Goal: Task Accomplishment & Management: Manage account settings

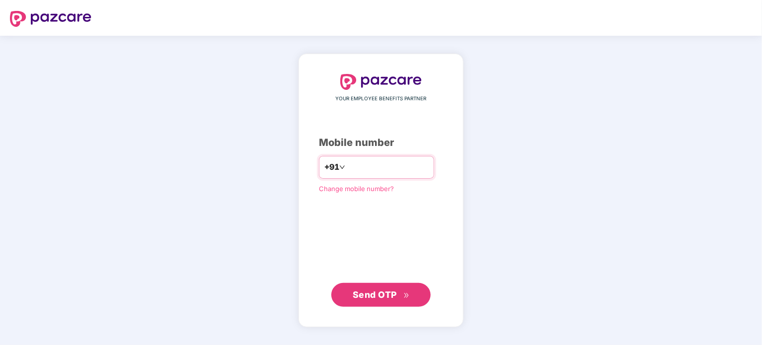
click at [368, 166] on input "number" at bounding box center [387, 167] width 81 height 16
type input "**********"
click at [386, 298] on span "Send OTP" at bounding box center [375, 294] width 44 height 10
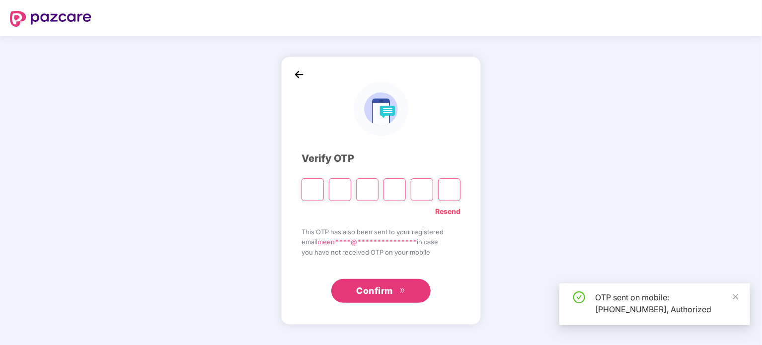
type input "*"
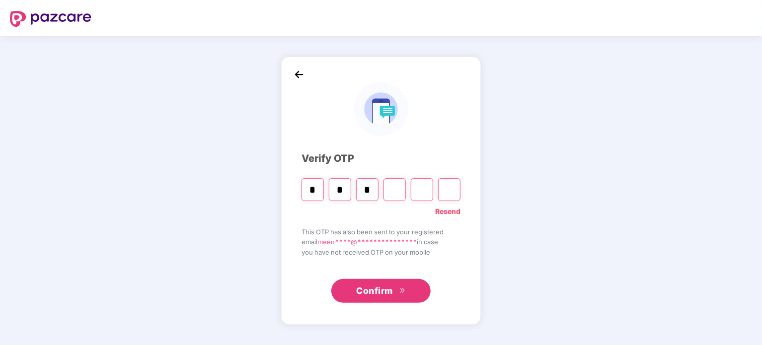
type input "*"
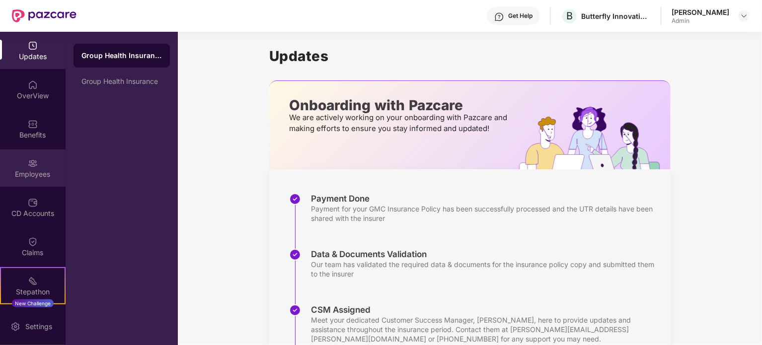
click at [14, 170] on div "Employees" at bounding box center [33, 174] width 66 height 10
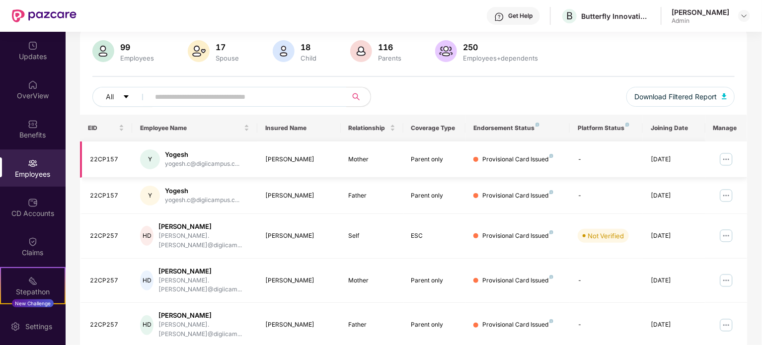
scroll to position [71, 0]
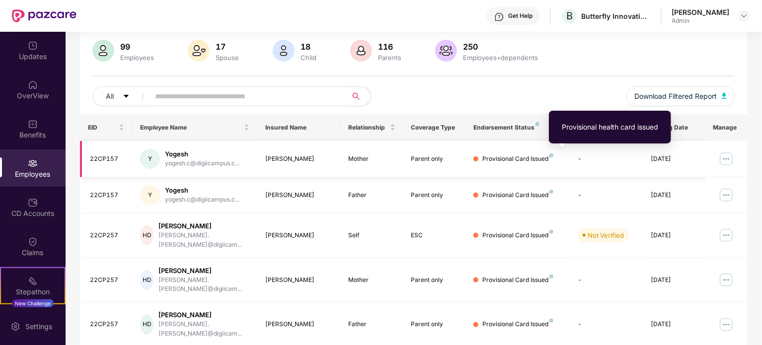
click at [549, 154] on img at bounding box center [551, 155] width 4 height 4
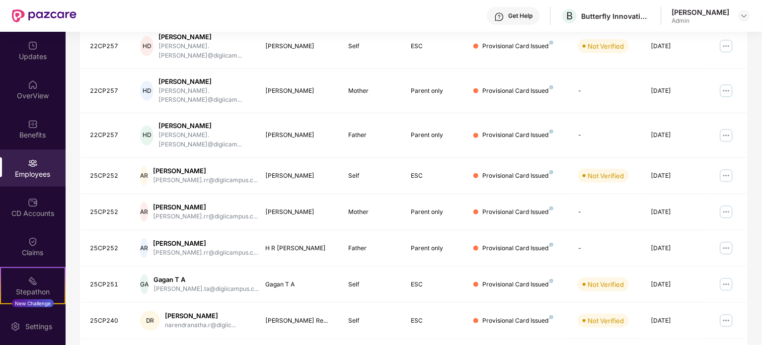
scroll to position [0, 0]
